Goal: Obtain resource: Download file/media

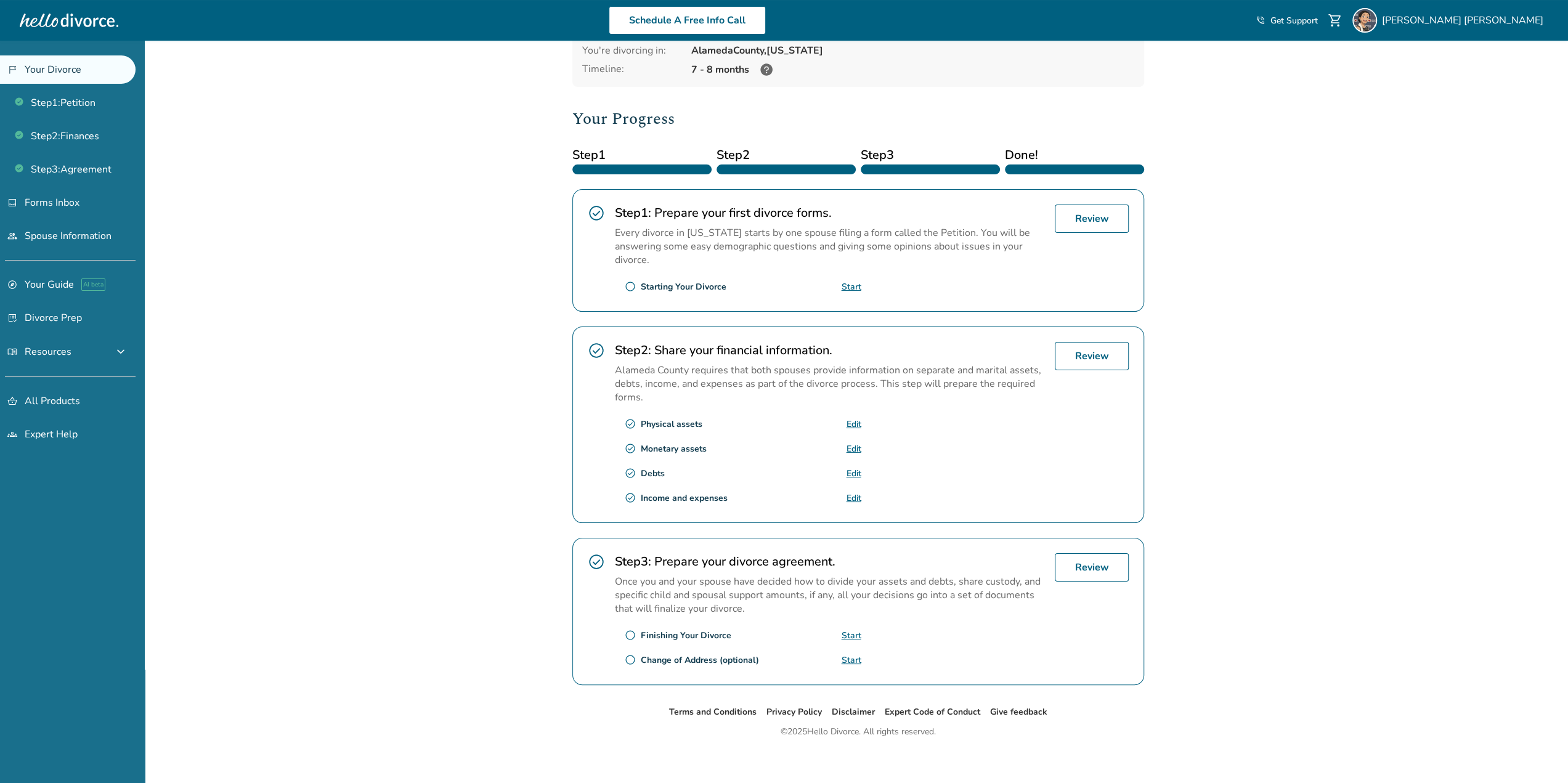
scroll to position [104, 0]
click at [1094, 352] on link "Review" at bounding box center [1092, 355] width 74 height 28
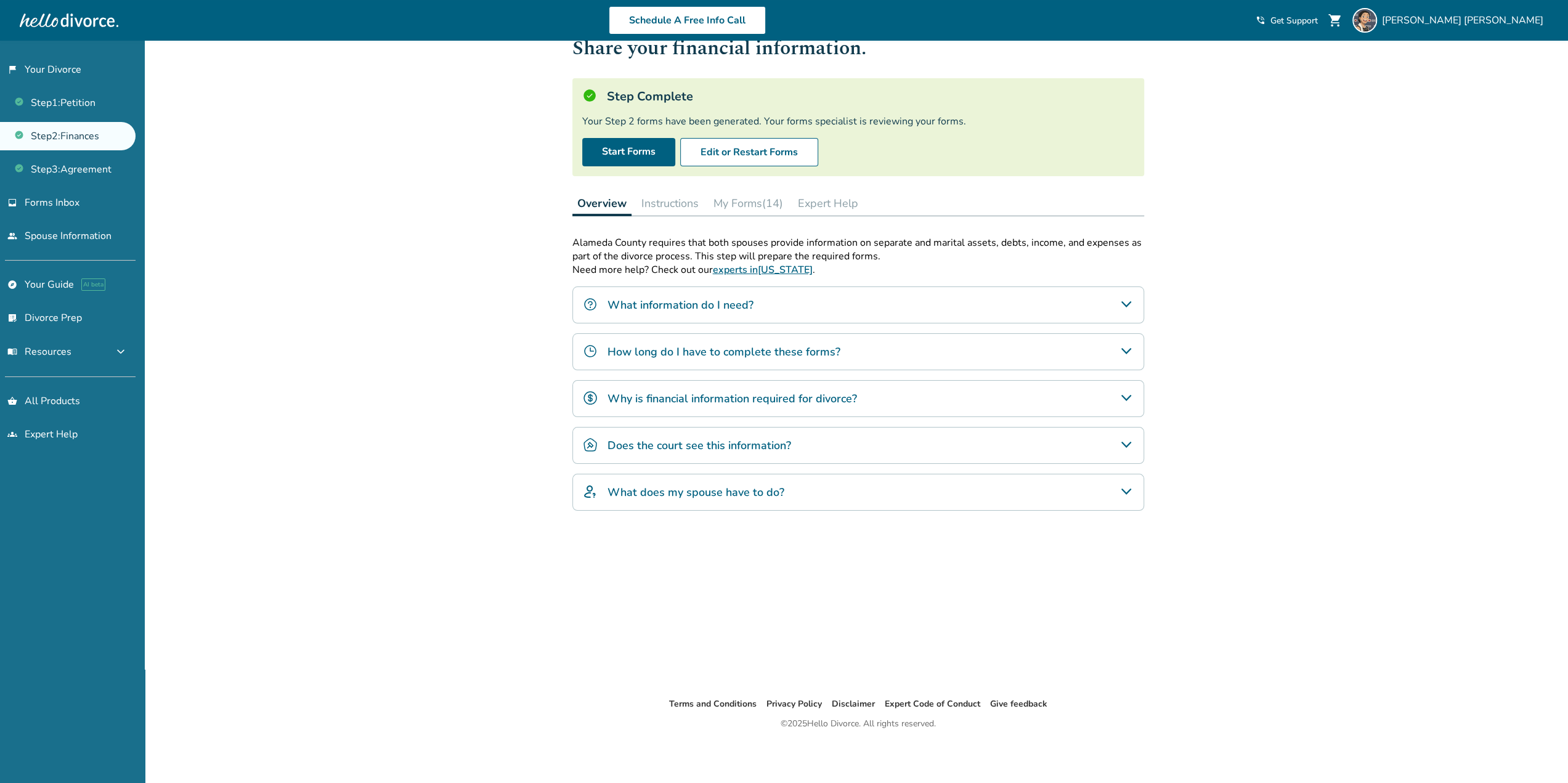
click at [746, 204] on button "My Forms (14)" at bounding box center [748, 204] width 79 height 25
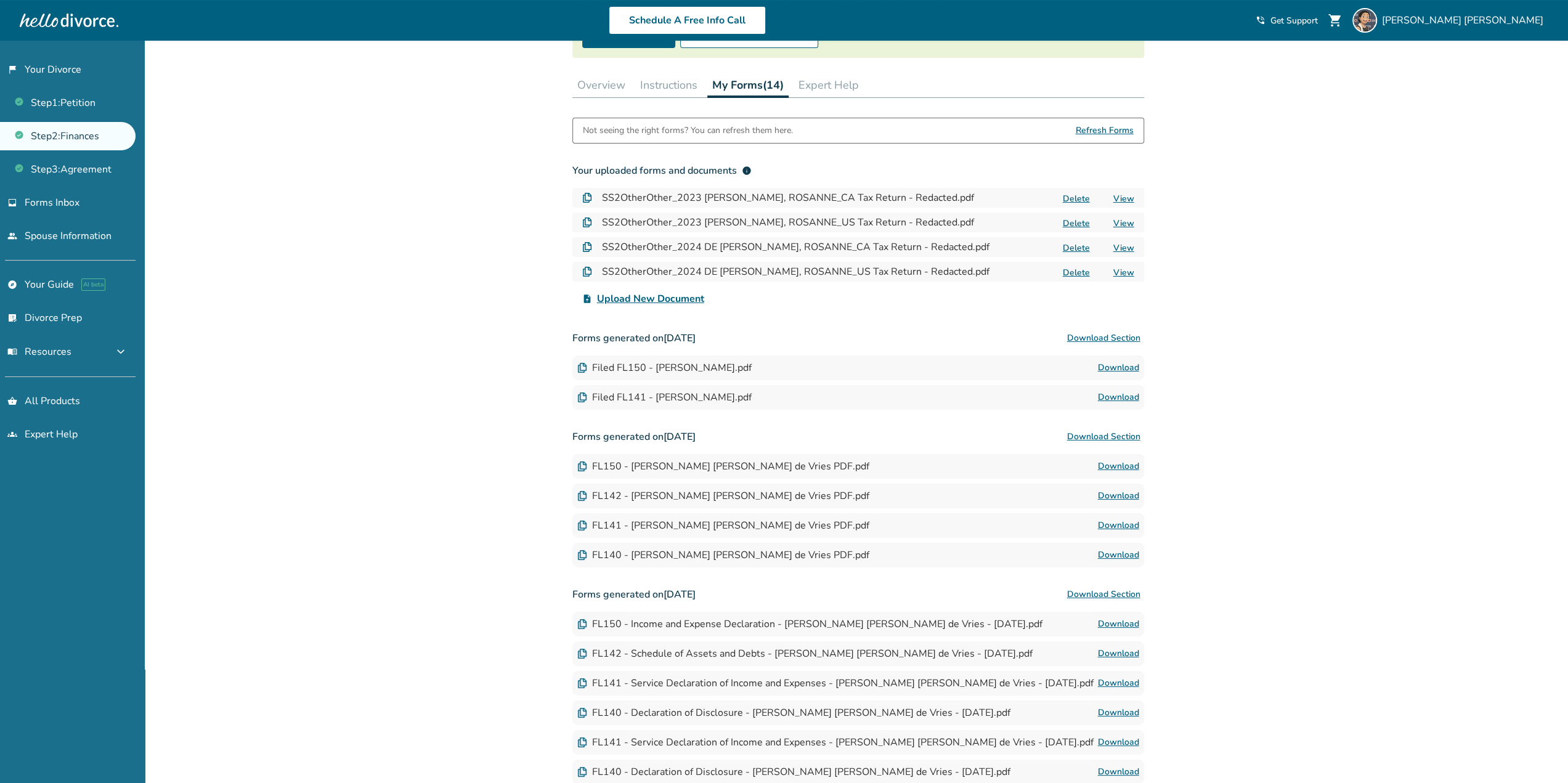
scroll to position [164, 0]
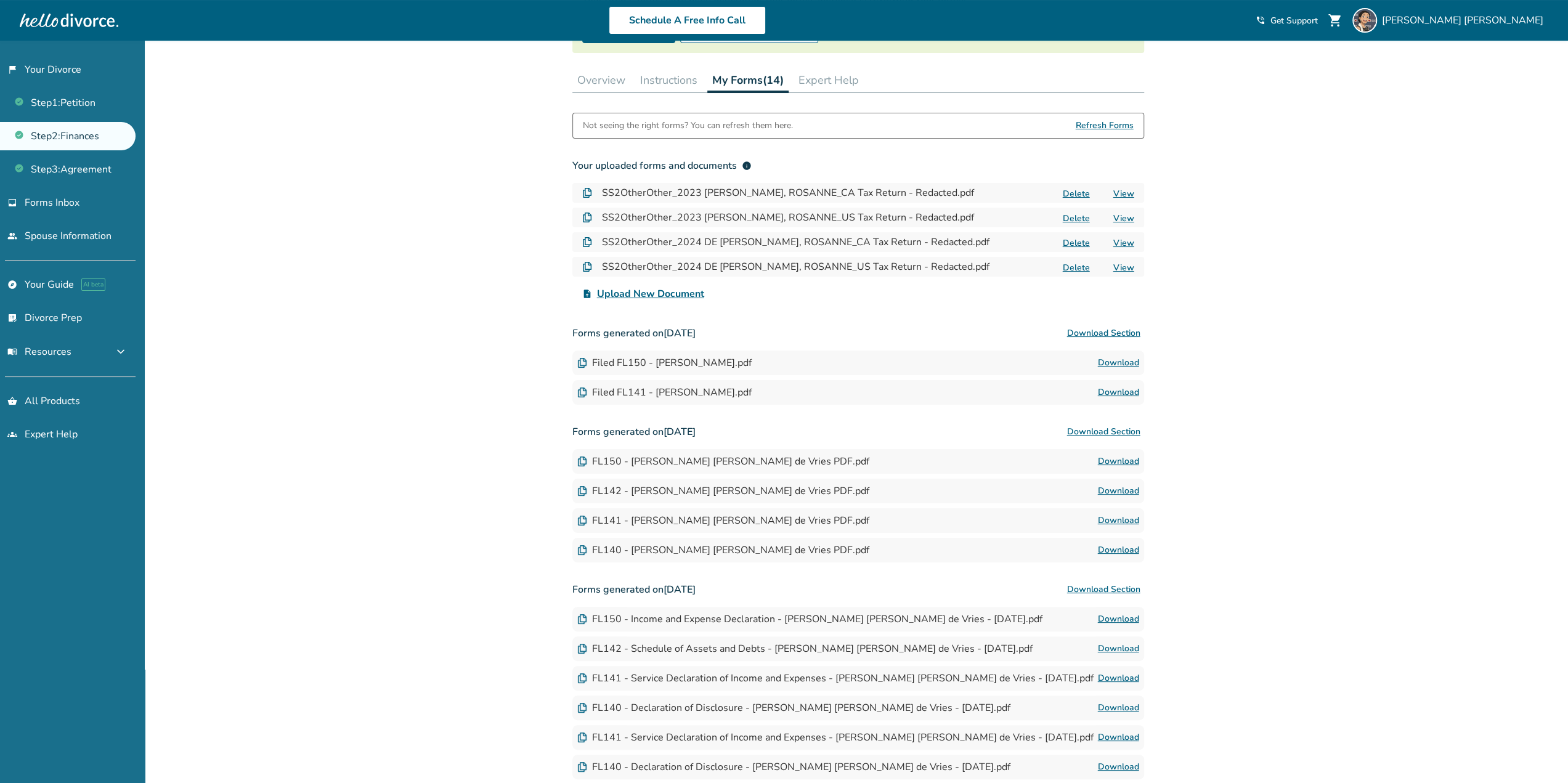
click at [1124, 363] on link "Download" at bounding box center [1118, 363] width 41 height 15
click at [1115, 392] on link "Download" at bounding box center [1118, 392] width 41 height 15
click at [1108, 487] on link "Download" at bounding box center [1118, 491] width 41 height 15
